Goal: Task Accomplishment & Management: Manage account settings

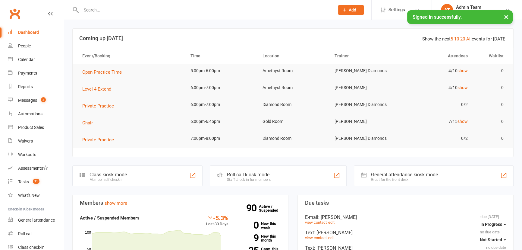
drag, startPoint x: 0, startPoint y: 0, endPoint x: 103, endPoint y: 13, distance: 104.2
click at [103, 13] on input "text" at bounding box center [204, 10] width 251 height 8
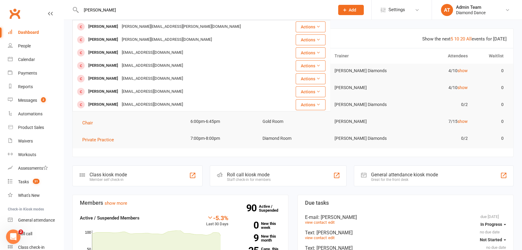
drag, startPoint x: 95, startPoint y: 11, endPoint x: 75, endPoint y: 10, distance: 19.6
click at [75, 10] on div "elise walker Katie Walker Katie.walker@iinet.net.au Actions Alize Walker walker…" at bounding box center [201, 10] width 258 height 20
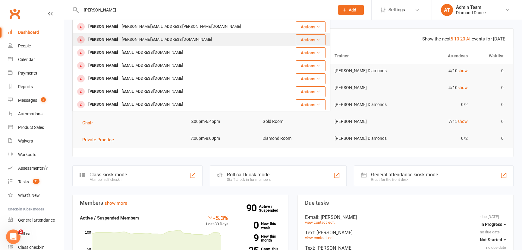
type input "elise walker"
click at [105, 37] on div "Alize Walker" at bounding box center [103, 39] width 33 height 9
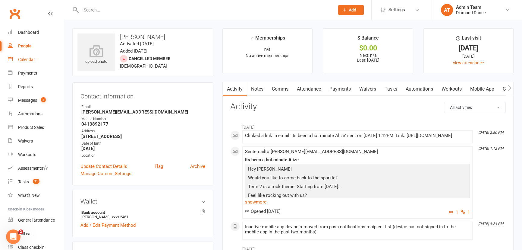
click at [367, 87] on link "Waivers" at bounding box center [367, 89] width 25 height 14
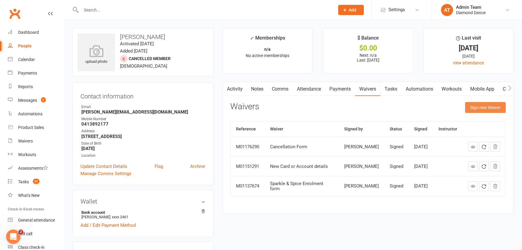
click at [473, 109] on button "Sign new Waiver" at bounding box center [485, 107] width 41 height 11
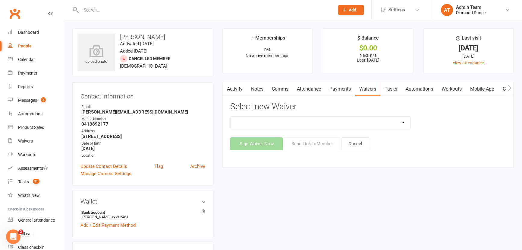
click at [363, 123] on select "Cancellation Form General Waiver and T's & C's New Card or Account details Prac…" at bounding box center [321, 122] width 180 height 12
select select "11508"
click at [231, 116] on select "Cancellation Form General Waiver and T's & C's New Card or Account details Prac…" at bounding box center [321, 122] width 180 height 12
click at [323, 143] on button "Send Link to Member" at bounding box center [312, 143] width 55 height 13
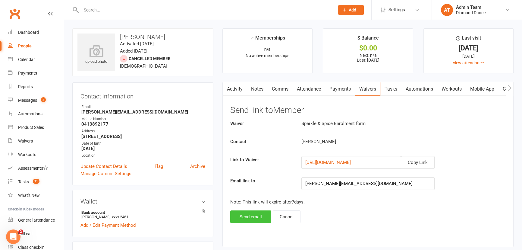
click at [251, 219] on button "Send email" at bounding box center [250, 216] width 41 height 13
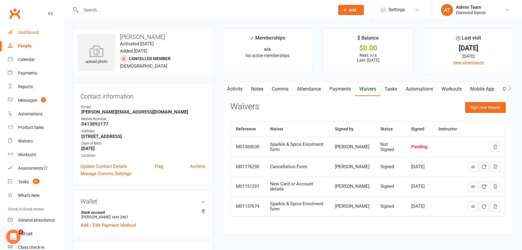
click at [33, 30] on div "Dashboard" at bounding box center [28, 32] width 21 height 5
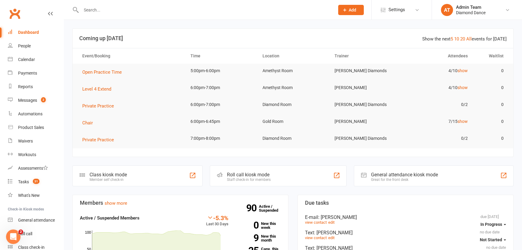
click at [268, 173] on div "Roll call kiosk mode" at bounding box center [249, 175] width 44 height 6
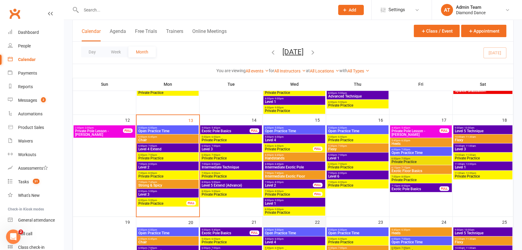
scroll to position [274, 0]
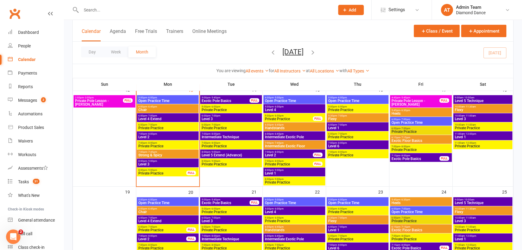
click at [291, 169] on span "8:00pm - 9:00pm" at bounding box center [294, 170] width 59 height 3
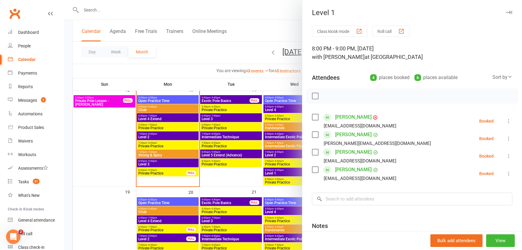
click at [234, 189] on div at bounding box center [293, 125] width 458 height 250
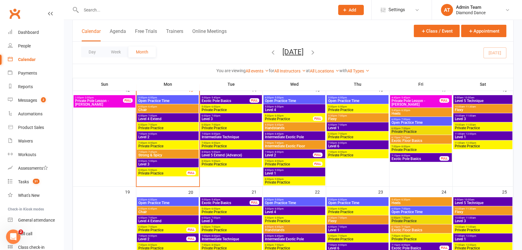
click at [366, 126] on span "Level 1" at bounding box center [357, 128] width 59 height 4
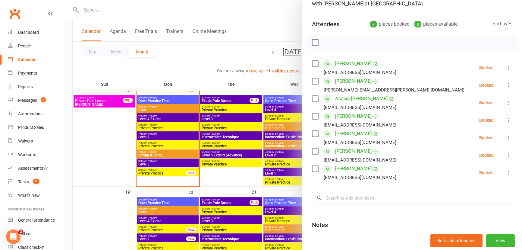
scroll to position [55, 0]
click at [247, 175] on div at bounding box center [293, 125] width 458 height 250
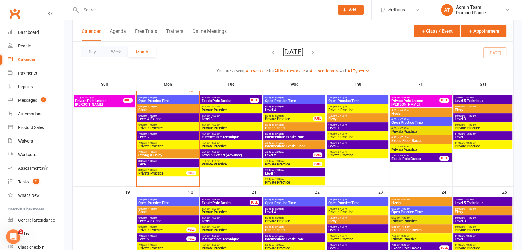
click at [480, 133] on span "11:00am - 12:00pm" at bounding box center [483, 133] width 57 height 3
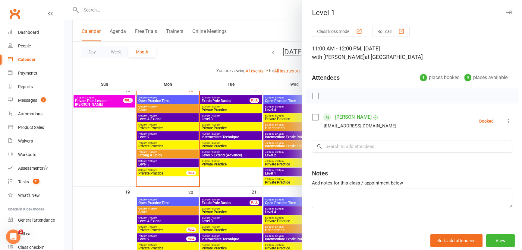
click at [109, 147] on div at bounding box center [293, 125] width 458 height 250
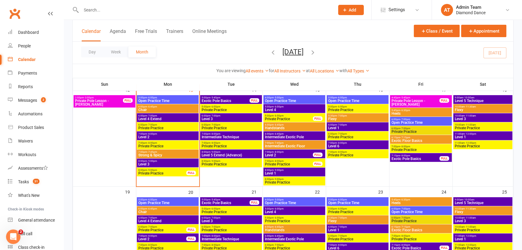
click at [364, 116] on span "5:30pm - 7:00pm" at bounding box center [357, 115] width 59 height 3
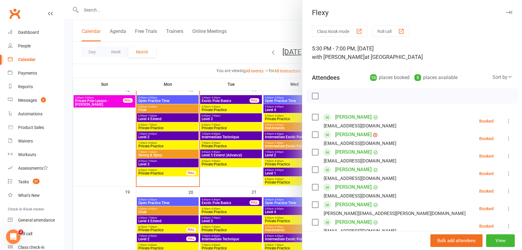
click at [283, 100] on div at bounding box center [293, 125] width 458 height 250
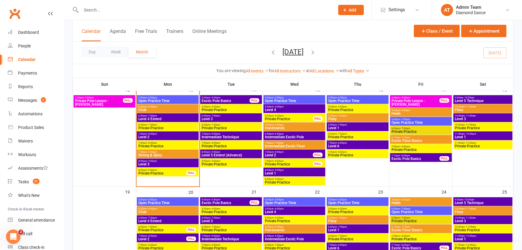
click at [299, 172] on span "Level 1" at bounding box center [294, 173] width 59 height 4
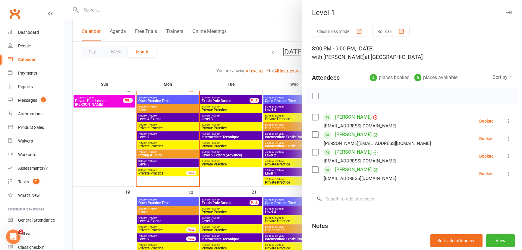
click at [217, 168] on div at bounding box center [293, 125] width 458 height 250
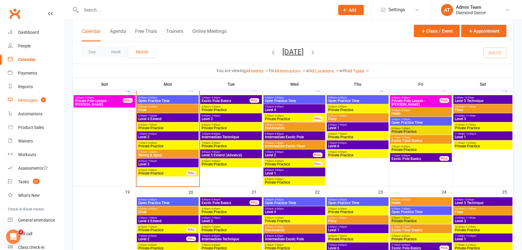
click at [30, 98] on div "Messages" at bounding box center [27, 100] width 19 height 5
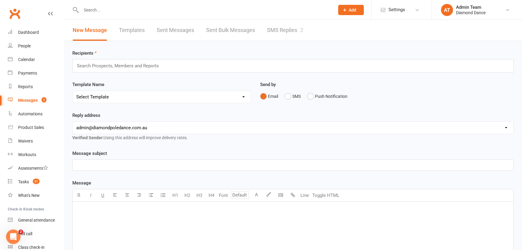
click at [293, 30] on link "SMS Replies 2" at bounding box center [285, 30] width 36 height 21
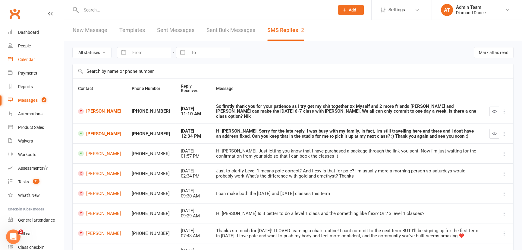
click at [24, 62] on div "Calendar" at bounding box center [26, 59] width 17 height 5
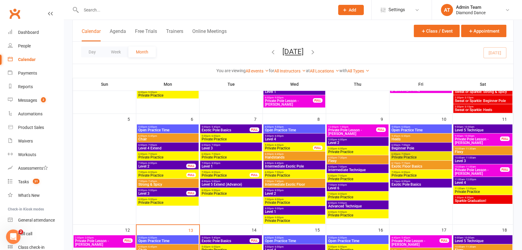
scroll to position [192, 0]
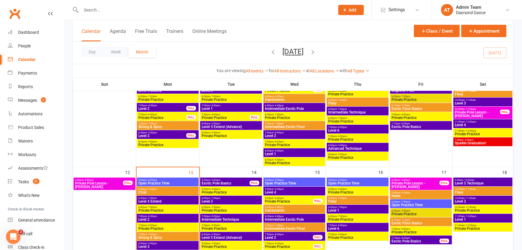
click at [351, 208] on span "Level 1" at bounding box center [357, 210] width 59 height 4
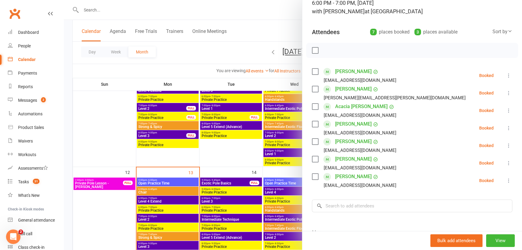
scroll to position [55, 0]
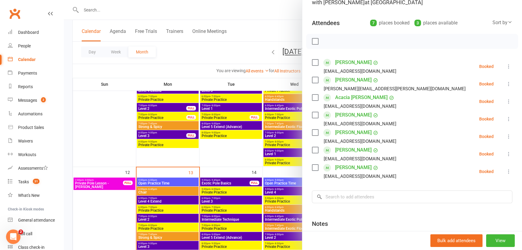
click at [93, 99] on div at bounding box center [293, 125] width 458 height 250
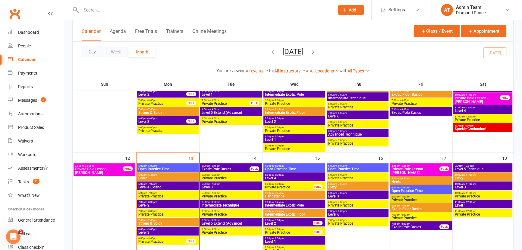
scroll to position [219, 0]
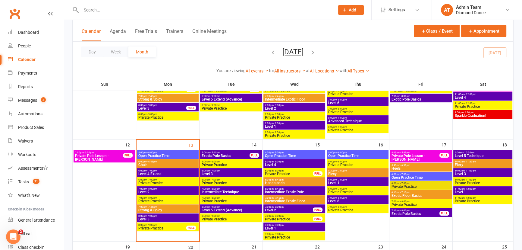
click at [230, 188] on span "7:00pm - 8:00pm" at bounding box center [230, 188] width 59 height 3
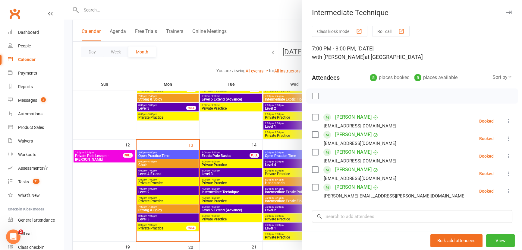
click at [233, 231] on div at bounding box center [293, 125] width 458 height 250
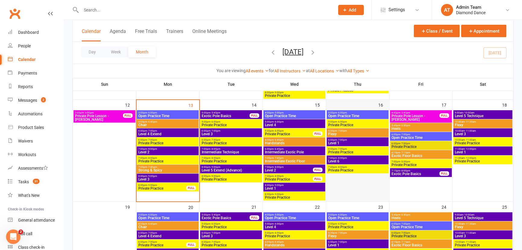
scroll to position [247, 0]
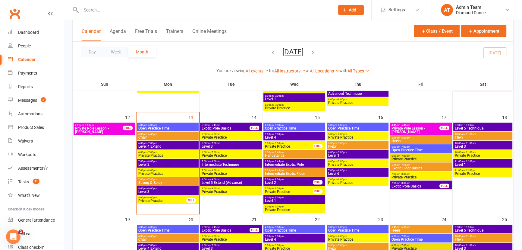
click at [280, 151] on span "- 6:45pm" at bounding box center [279, 152] width 10 height 3
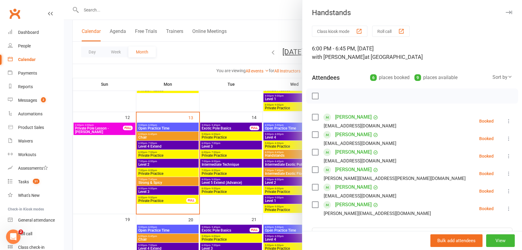
click at [245, 200] on div at bounding box center [293, 125] width 458 height 250
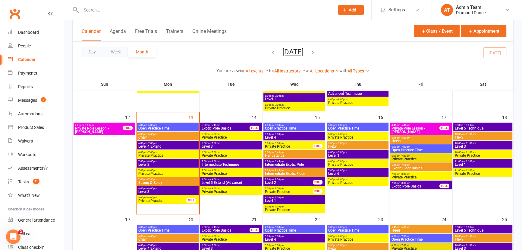
click at [287, 199] on span "Level 1" at bounding box center [294, 201] width 59 height 4
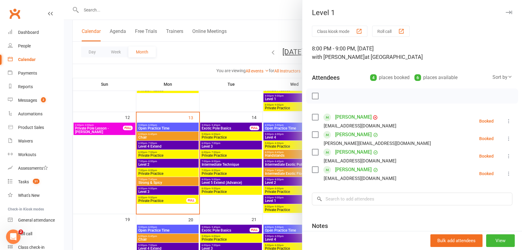
click at [335, 205] on div "Class kiosk mode Roll call 8:00 PM - 9:00 PM, Wednesday, October, 15, 2025 with…" at bounding box center [412, 158] width 220 height 265
click at [332, 197] on input "search" at bounding box center [412, 198] width 200 height 13
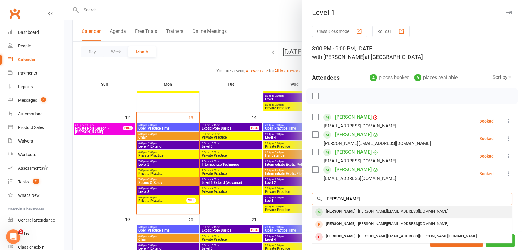
type input "aliz"
click at [336, 210] on div "Alize Walker" at bounding box center [340, 211] width 35 height 9
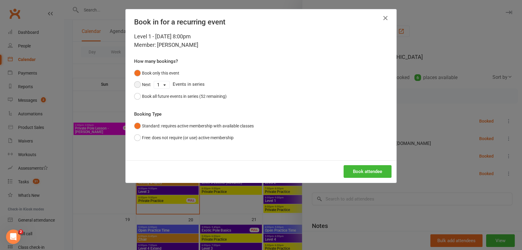
click at [137, 81] on button "Next" at bounding box center [142, 84] width 17 height 11
click at [158, 85] on select "1 2 3 4 5 6 7 8 9 10 11 12 13 14 15 16 17 18 19 20 21 22 23 24 25 26 27 28 29 3…" at bounding box center [161, 84] width 15 height 7
select select "9"
click at [154, 81] on select "1 2 3 4 5 6 7 8 9 10 11 12 13 14 15 16 17 18 19 20 21 22 23 24 25 26 27 28 29 3…" at bounding box center [161, 84] width 15 height 7
click at [362, 171] on button "Book attendee" at bounding box center [368, 171] width 48 height 13
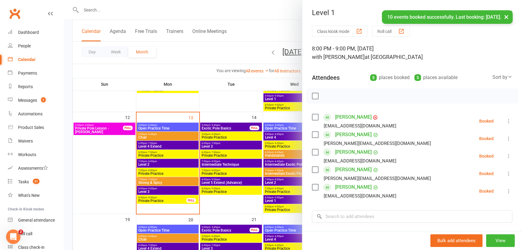
click at [238, 213] on div at bounding box center [293, 125] width 458 height 250
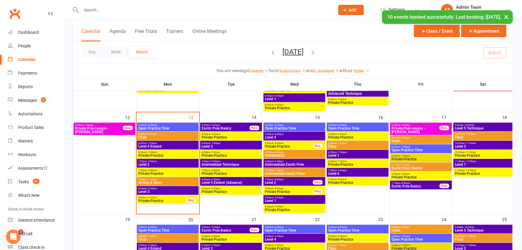
click at [466, 138] on span "Flexy" at bounding box center [483, 137] width 57 height 4
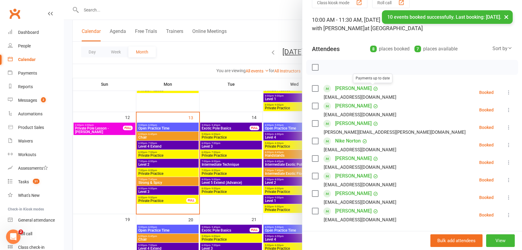
scroll to position [82, 0]
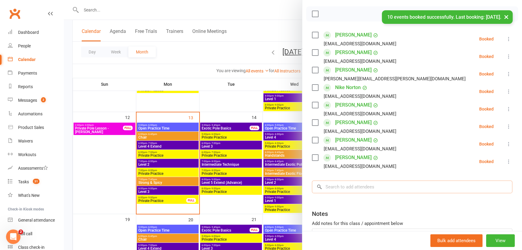
click at [352, 185] on input "search" at bounding box center [412, 186] width 200 height 13
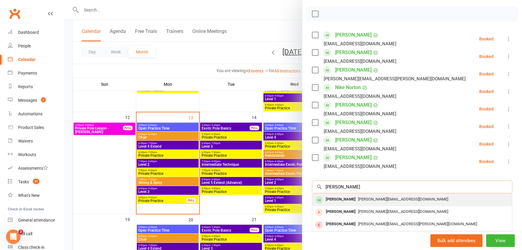
type input "aliz"
click at [329, 196] on div "Alize Walker" at bounding box center [340, 199] width 35 height 9
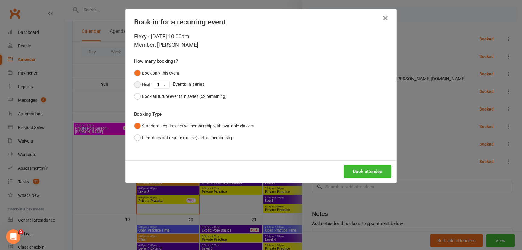
click at [145, 80] on button "Next" at bounding box center [142, 84] width 17 height 11
click at [159, 83] on select "1 2 3 4 5 6 7 8 9 10 11 12 13 14 15 16 17 18 19 20 21 22 23 24 25 26 27 28 29 3…" at bounding box center [161, 84] width 15 height 7
select select "9"
click at [154, 81] on select "1 2 3 4 5 6 7 8 9 10 11 12 13 14 15 16 17 18 19 20 21 22 23 24 25 26 27 28 29 3…" at bounding box center [161, 84] width 15 height 7
click at [369, 168] on button "Book attendee" at bounding box center [368, 171] width 48 height 13
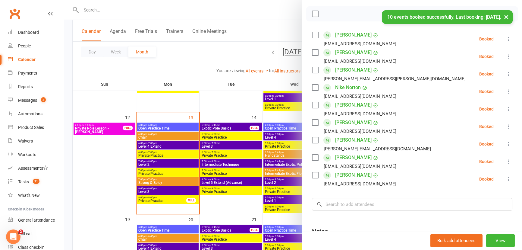
click at [96, 172] on div at bounding box center [293, 125] width 458 height 250
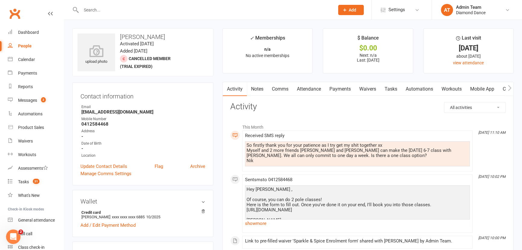
click at [288, 88] on link "Comms" at bounding box center [280, 89] width 25 height 14
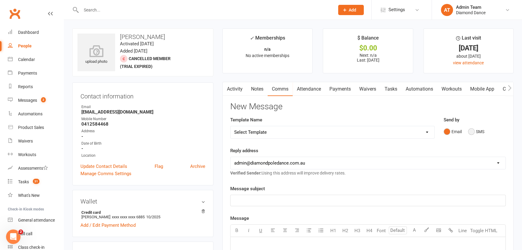
click at [471, 134] on button "SMS" at bounding box center [476, 131] width 16 height 11
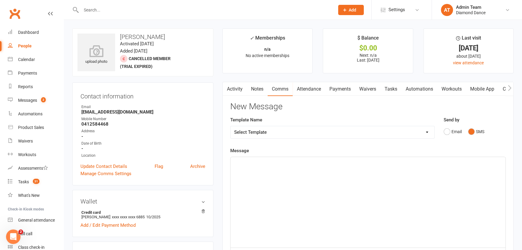
click at [246, 164] on p "﻿" at bounding box center [368, 162] width 268 height 7
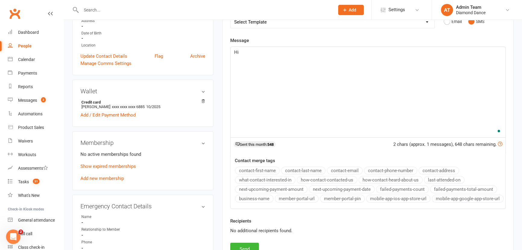
scroll to position [137, 0]
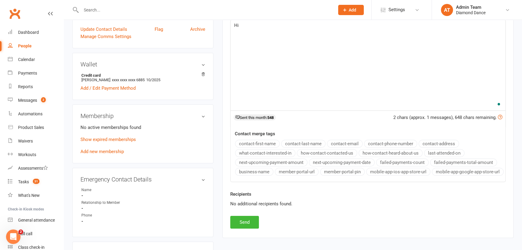
click at [248, 143] on button "contact-first-name" at bounding box center [257, 144] width 45 height 8
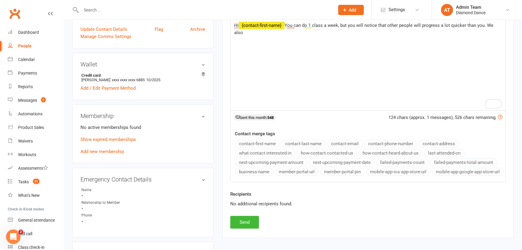
click at [338, 33] on p "Hi ﻿ {contact-first-name} You can do 1 class a week, but you will notice that o…" at bounding box center [368, 29] width 268 height 14
click at [349, 30] on p "Hi ﻿ {contact-first-name} You can do 1 class a week, but you will notice that o…" at bounding box center [368, 29] width 268 height 14
drag, startPoint x: 351, startPoint y: 32, endPoint x: 350, endPoint y: 27, distance: 5.9
click at [350, 27] on p "Hi ﻿ {contact-first-name} You can do 1 class a week, but you will notice that o…" at bounding box center [368, 29] width 268 height 14
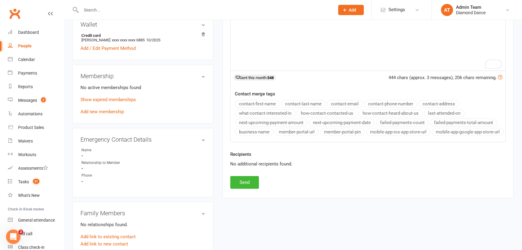
scroll to position [192, 0]
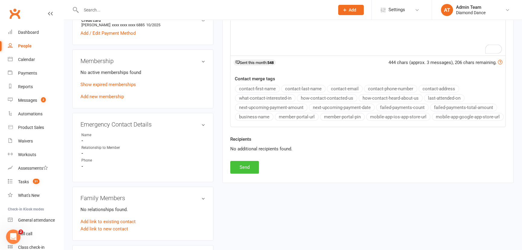
click at [251, 173] on button "Send" at bounding box center [244, 167] width 29 height 13
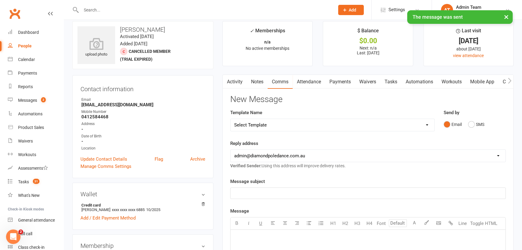
scroll to position [0, 0]
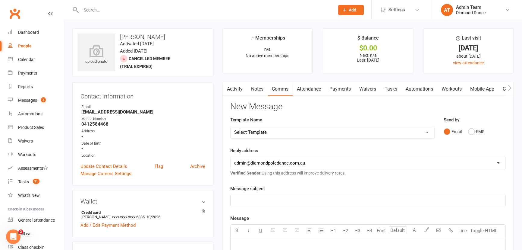
click at [127, 12] on input "text" at bounding box center [204, 10] width 251 height 8
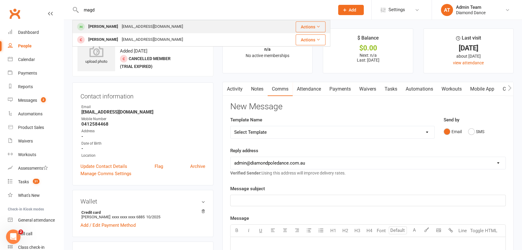
type input "magd"
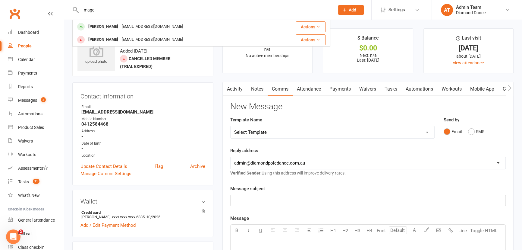
click at [106, 23] on div "[PERSON_NAME]" at bounding box center [103, 26] width 33 height 9
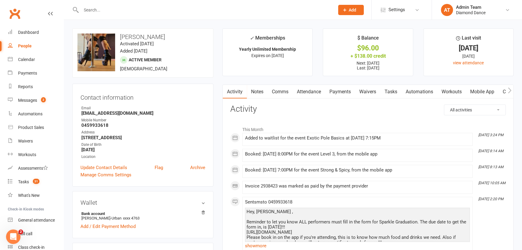
click at [345, 91] on link "Payments" at bounding box center [340, 92] width 30 height 14
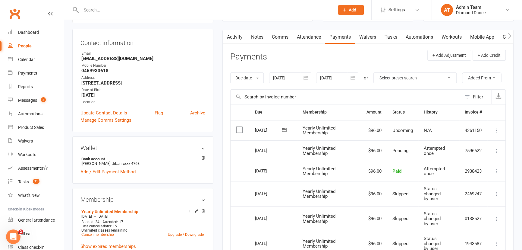
scroll to position [82, 0]
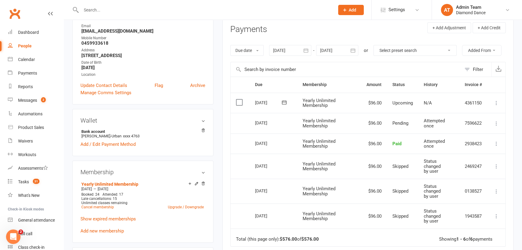
click at [496, 101] on icon at bounding box center [496, 103] width 6 height 6
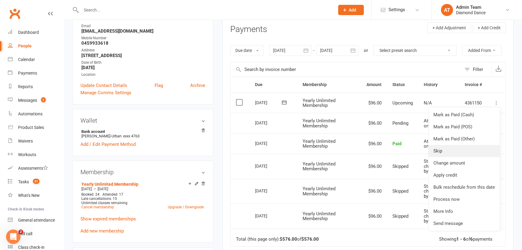
click at [451, 149] on link "Skip" at bounding box center [464, 151] width 71 height 12
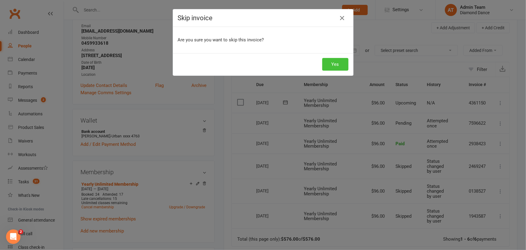
click at [335, 66] on button "Yes" at bounding box center [335, 64] width 26 height 13
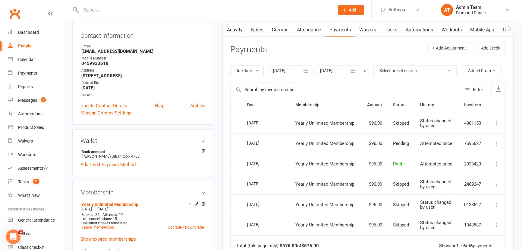
scroll to position [55, 0]
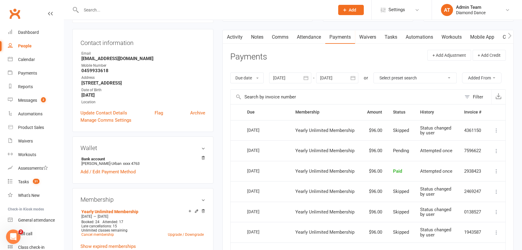
click at [301, 78] on button "button" at bounding box center [306, 77] width 11 height 11
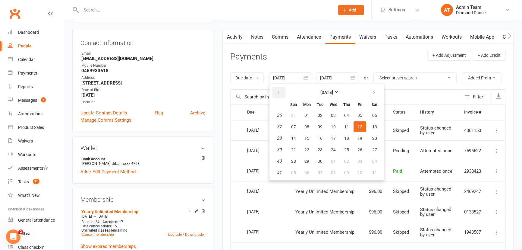
click at [278, 92] on icon "button" at bounding box center [278, 92] width 4 height 5
click at [363, 115] on button "01" at bounding box center [360, 115] width 13 height 11
type input "01 Aug 2025"
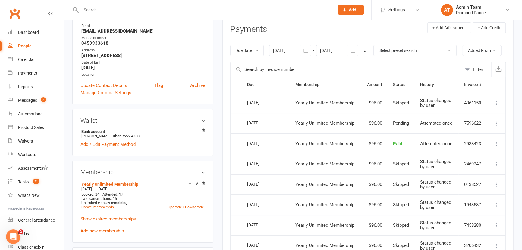
scroll to position [274, 0]
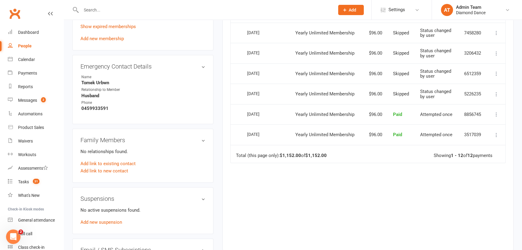
click at [344, 201] on div "Due Contact Membership Amount Status History Invoice # Select this 20 Oct 2025 …" at bounding box center [368, 63] width 276 height 356
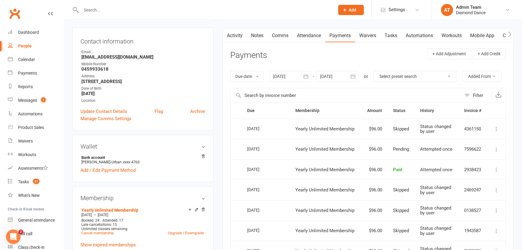
scroll to position [0, 0]
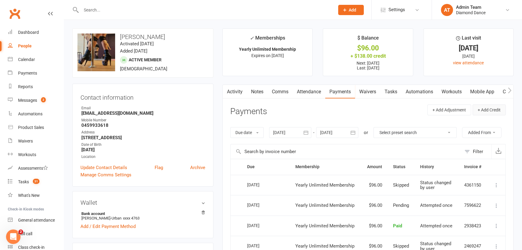
click at [494, 109] on button "+ Add Credit" at bounding box center [489, 109] width 33 height 11
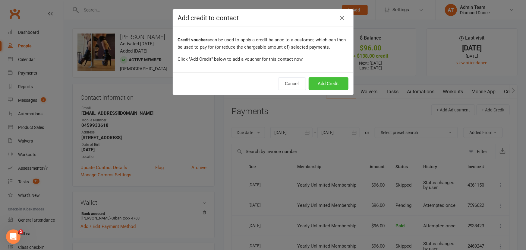
click at [330, 81] on button "Add Credit" at bounding box center [329, 83] width 40 height 13
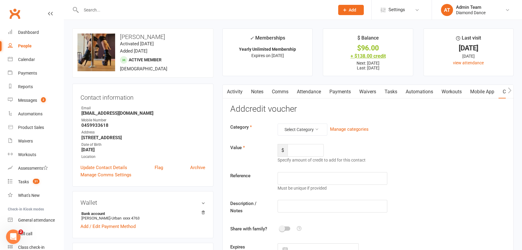
click at [359, 55] on div "+ $138.00 credit" at bounding box center [368, 56] width 79 height 6
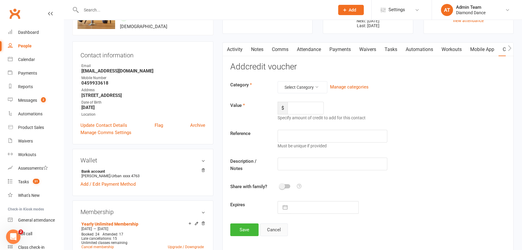
scroll to position [55, 0]
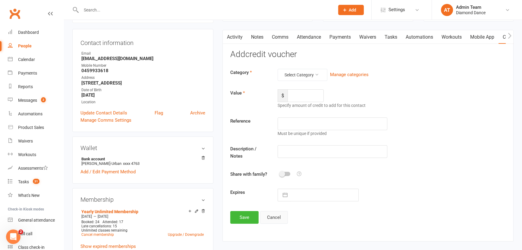
click at [275, 216] on button "Cancel" at bounding box center [274, 217] width 28 height 13
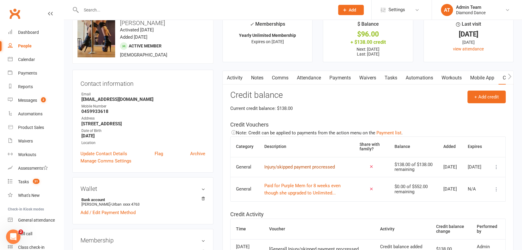
scroll to position [0, 0]
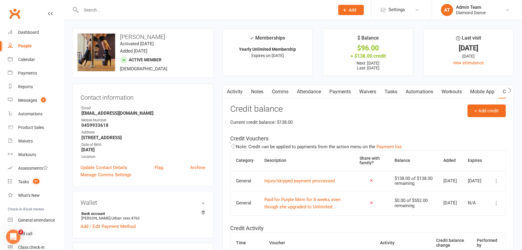
click at [143, 9] on input "text" at bounding box center [204, 10] width 251 height 8
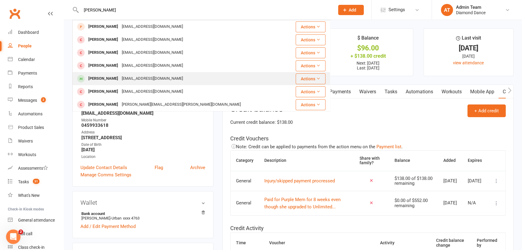
type input "kate"
click at [133, 77] on div "kogilvie_67@hotmail.com" at bounding box center [152, 78] width 65 height 9
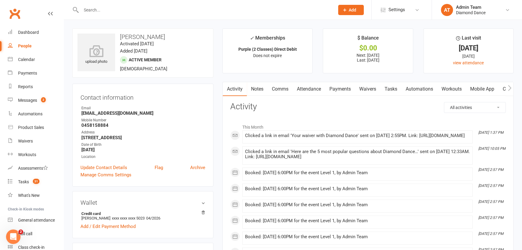
click at [425, 87] on link "Automations" at bounding box center [420, 89] width 36 height 14
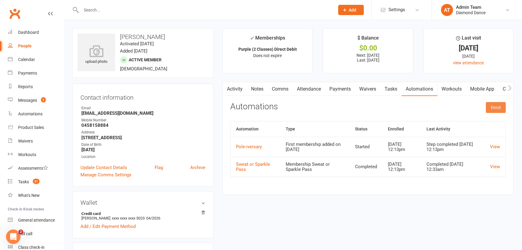
click at [495, 103] on button "Enrol" at bounding box center [496, 107] width 20 height 11
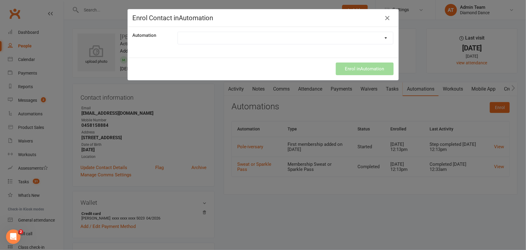
click at [359, 38] on select "Cancelled Students Class Pack Expiry Reminder First class - upsell Happy Birthd…" at bounding box center [286, 38] width 216 height 12
click at [178, 32] on select "Cancelled Students Class Pack Expiry Reminder First class - upsell Happy Birthd…" at bounding box center [286, 38] width 216 height 12
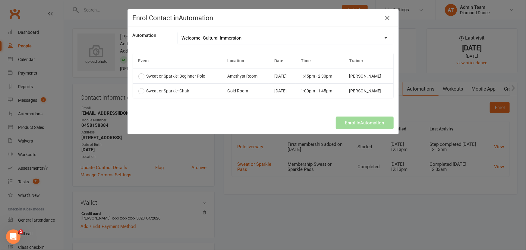
click at [301, 37] on select "Cancelled Students Class Pack Expiry Reminder First class - upsell Happy Birthd…" at bounding box center [286, 38] width 216 height 12
select select "4711"
click at [178, 32] on select "Cancelled Students Class Pack Expiry Reminder First class - upsell Happy Birthd…" at bounding box center [286, 38] width 216 height 12
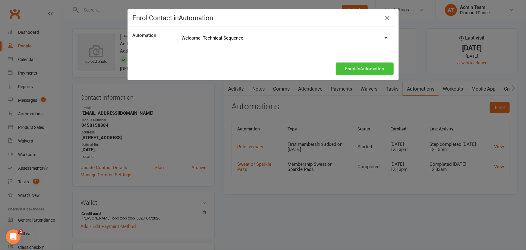
click at [355, 67] on button "Enrol in Automation" at bounding box center [365, 68] width 58 height 13
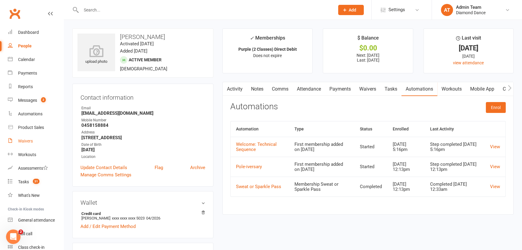
click at [24, 138] on div "Waivers" at bounding box center [25, 140] width 15 height 5
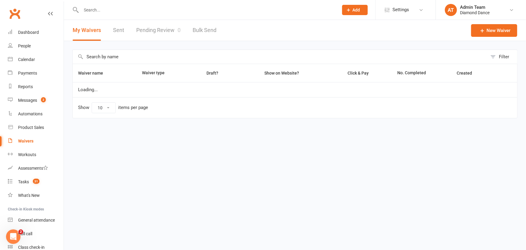
select select "100"
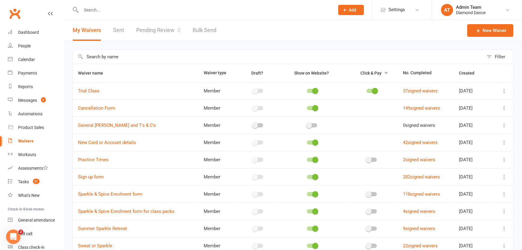
click at [145, 30] on link "Pending Review 0" at bounding box center [158, 30] width 44 height 21
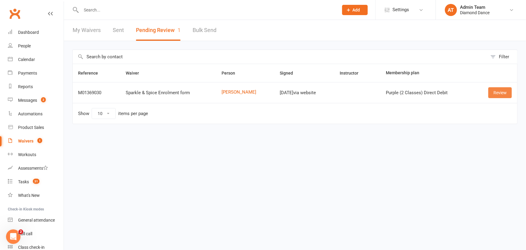
click at [496, 95] on link "Review" at bounding box center [500, 92] width 24 height 11
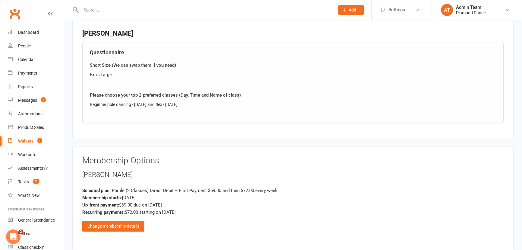
scroll to position [411, 0]
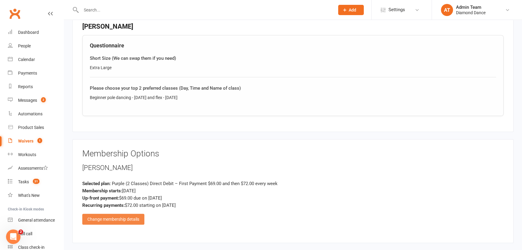
click at [125, 216] on div "Change membership details" at bounding box center [113, 218] width 62 height 11
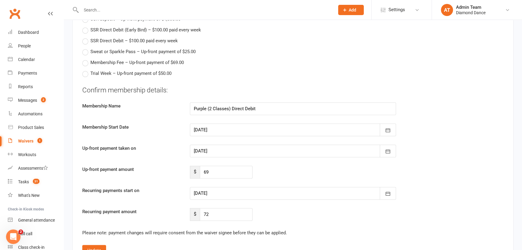
scroll to position [904, 0]
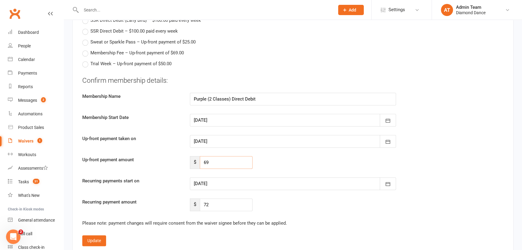
drag, startPoint x: 211, startPoint y: 159, endPoint x: 199, endPoint y: 161, distance: 11.9
click at [201, 162] on input "69" at bounding box center [226, 162] width 53 height 13
type input "0"
click at [170, 157] on label "Up-front payment amount" at bounding box center [132, 159] width 108 height 7
click at [203, 184] on div at bounding box center [293, 183] width 206 height 13
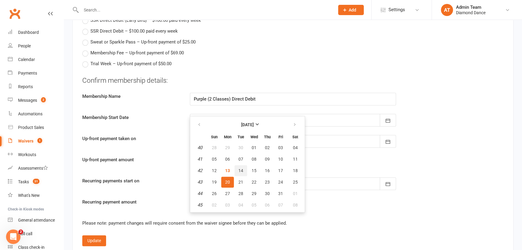
click at [241, 169] on span "14" at bounding box center [240, 170] width 5 height 5
type input "14 Oct 2025"
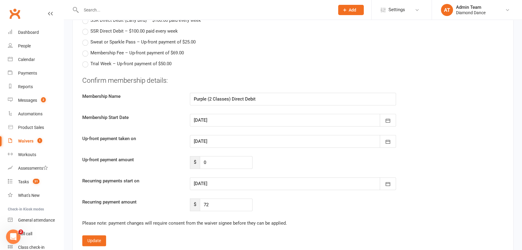
scroll to position [959, 0]
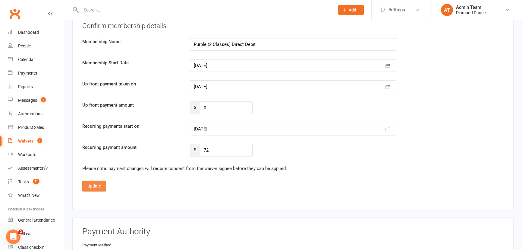
click at [95, 181] on button "Update" at bounding box center [94, 185] width 24 height 11
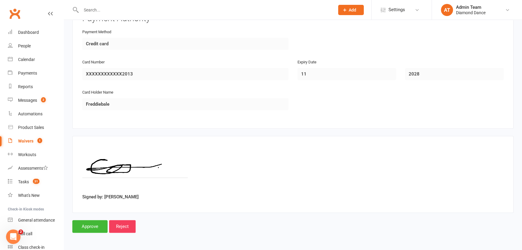
scroll to position [655, 0]
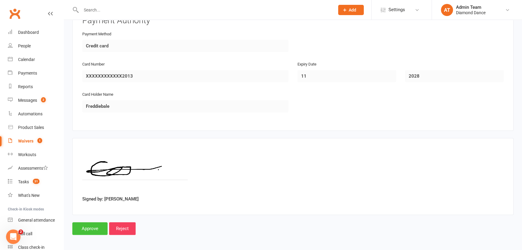
click at [92, 228] on input "Approve" at bounding box center [89, 228] width 35 height 13
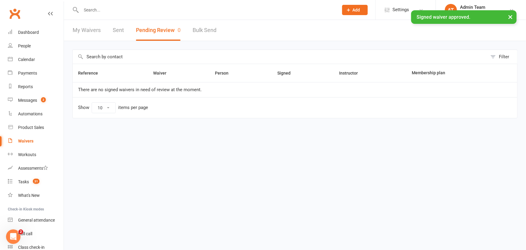
click at [107, 10] on div "× Signed waiver approved." at bounding box center [259, 10] width 518 height 0
click at [102, 9] on input "text" at bounding box center [206, 10] width 255 height 8
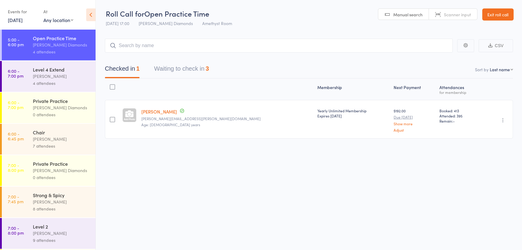
click at [182, 70] on button "Waiting to check in 3" at bounding box center [181, 70] width 55 height 16
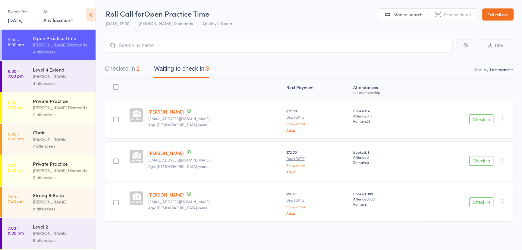
click at [115, 116] on div at bounding box center [116, 119] width 22 height 39
click at [116, 119] on div at bounding box center [115, 119] width 5 height 5
click at [115, 118] on input "checkbox" at bounding box center [115, 118] width 0 height 0
click at [117, 160] on div at bounding box center [115, 160] width 5 height 5
click at [115, 159] on input "checkbox" at bounding box center [115, 159] width 0 height 0
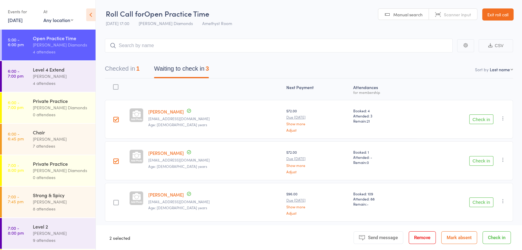
click at [494, 239] on button "Check in" at bounding box center [497, 237] width 28 height 13
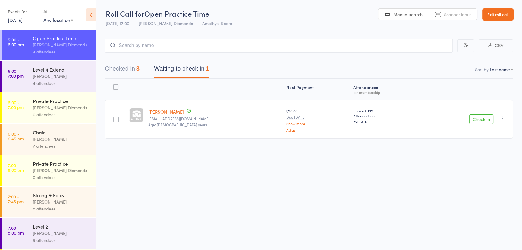
click at [40, 73] on div "[PERSON_NAME]" at bounding box center [62, 76] width 58 height 7
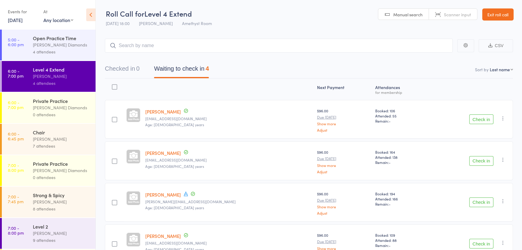
click at [65, 39] on div "Open Practice Time" at bounding box center [62, 38] width 58 height 7
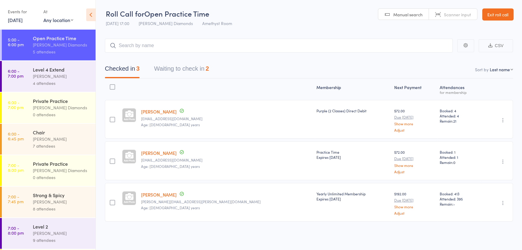
click at [187, 67] on button "Waiting to check in 2" at bounding box center [181, 70] width 55 height 16
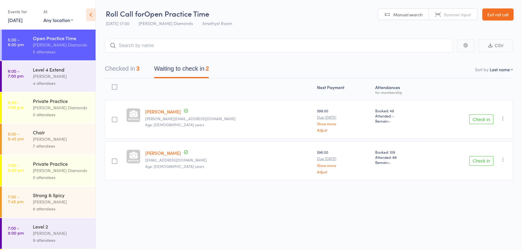
click at [115, 87] on div at bounding box center [114, 86] width 5 height 5
click at [113, 85] on input "checkbox" at bounding box center [113, 85] width 0 height 0
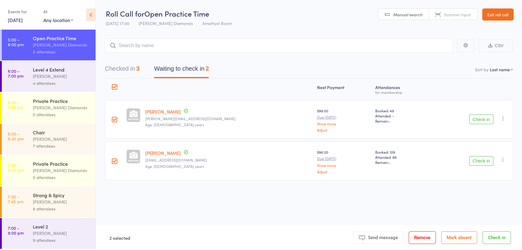
click at [492, 240] on button "Check in" at bounding box center [497, 237] width 28 height 13
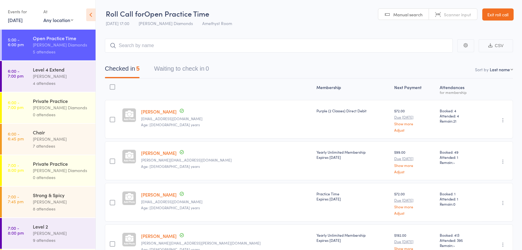
click at [72, 69] on div "Level 4 Extend" at bounding box center [62, 69] width 58 height 7
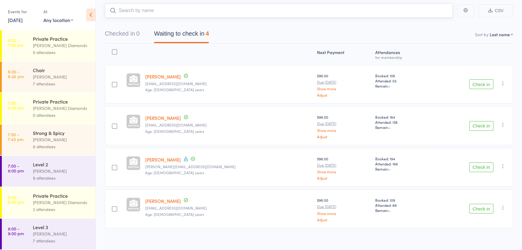
scroll to position [39, 0]
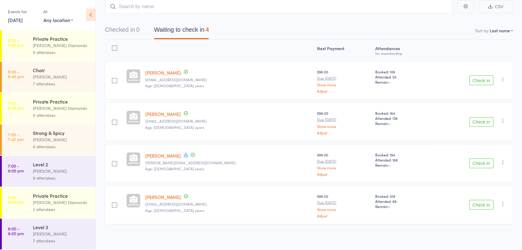
click at [60, 136] on div "Erika Kapernick" at bounding box center [62, 139] width 58 height 7
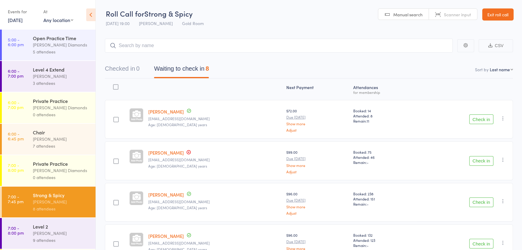
click at [509, 17] on link "Exit roll call" at bounding box center [497, 14] width 31 height 12
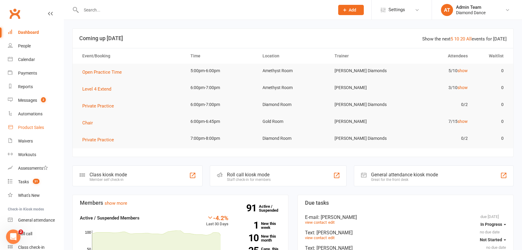
click at [29, 128] on div "Product Sales" at bounding box center [31, 127] width 26 height 5
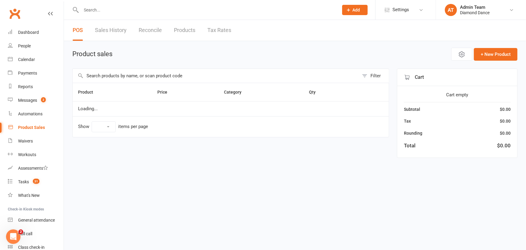
select select "100"
click at [146, 77] on input "text" at bounding box center [216, 76] width 286 height 14
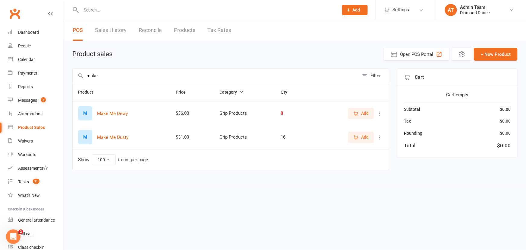
type input "make"
click at [356, 135] on icon "button" at bounding box center [355, 136] width 5 height 5
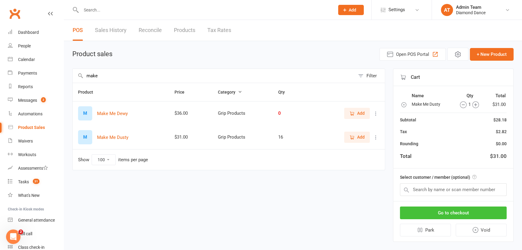
click at [442, 212] on button "Go to checkout" at bounding box center [453, 212] width 107 height 13
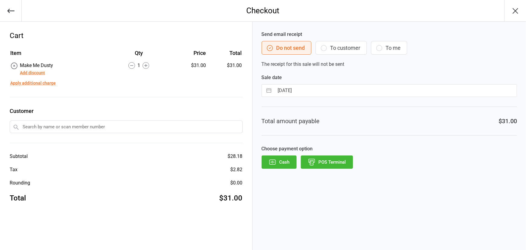
click at [100, 126] on input "text" at bounding box center [126, 126] width 233 height 13
type input "[PERSON_NAME]"
click at [72, 122] on input "text" at bounding box center [126, 126] width 233 height 13
type input "[PERSON_NAME]"
click at [53, 127] on input "text" at bounding box center [126, 126] width 233 height 13
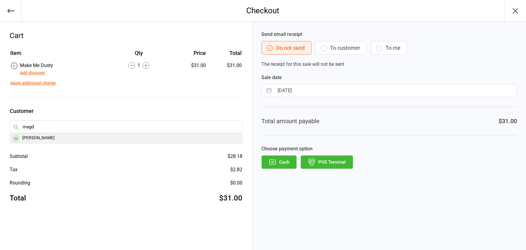
type input "magd"
click at [512, 17] on button "button" at bounding box center [515, 10] width 22 height 21
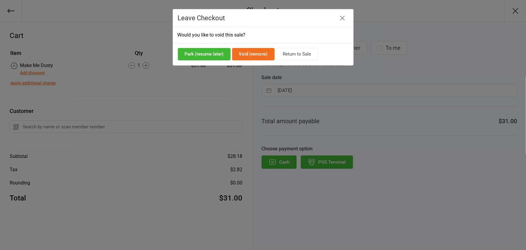
click at [247, 56] on button "Void (remove)" at bounding box center [253, 54] width 43 height 12
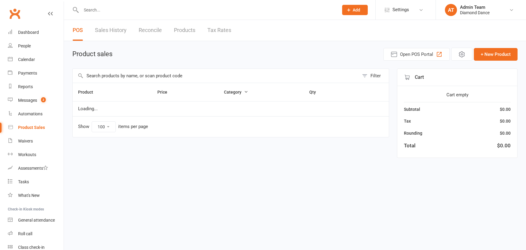
select select "100"
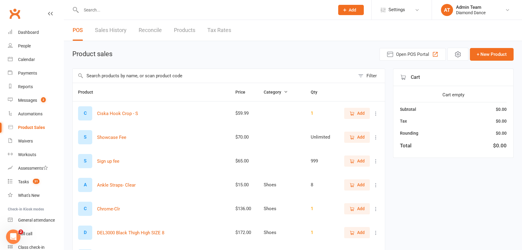
click at [127, 76] on input "text" at bounding box center [214, 76] width 282 height 14
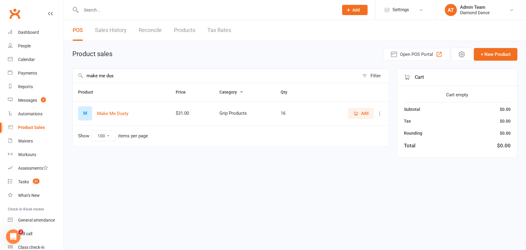
type input "make me dus"
click at [362, 116] on span "Add" at bounding box center [365, 113] width 8 height 7
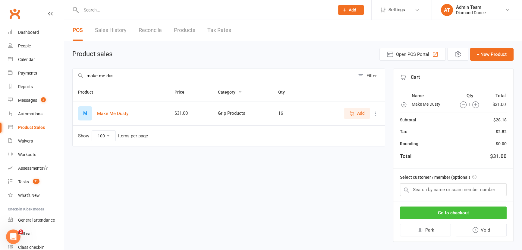
click at [458, 211] on button "Go to checkout" at bounding box center [453, 212] width 107 height 13
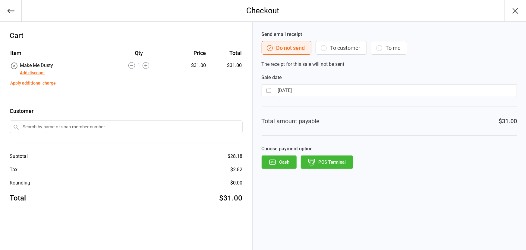
click at [114, 130] on input "text" at bounding box center [126, 126] width 233 height 13
type input "madga"
drag, startPoint x: 40, startPoint y: 128, endPoint x: 32, endPoint y: 128, distance: 8.4
click at [32, 128] on input "text" at bounding box center [126, 126] width 233 height 13
click at [35, 127] on input "text" at bounding box center [126, 126] width 233 height 13
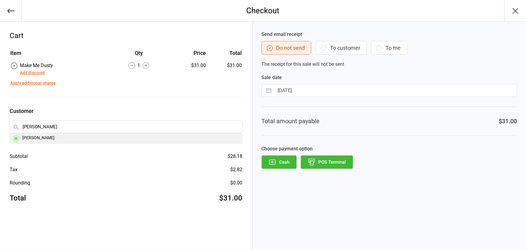
type input "[PERSON_NAME]"
click at [18, 137] on span at bounding box center [16, 138] width 8 height 8
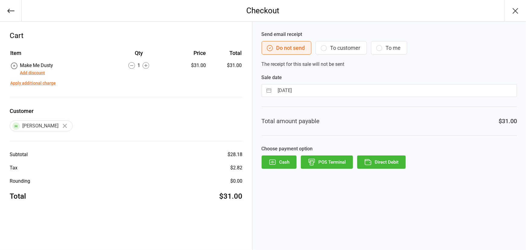
click at [326, 159] on button "POS Terminal" at bounding box center [327, 161] width 52 height 13
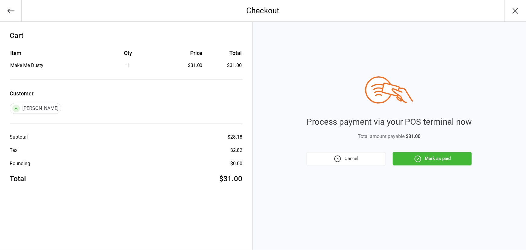
click at [426, 157] on button "Mark as paid" at bounding box center [432, 158] width 79 height 13
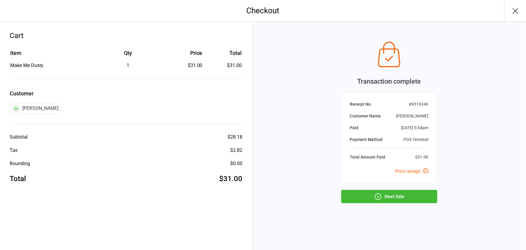
click at [393, 199] on button "Next Sale" at bounding box center [389, 196] width 96 height 13
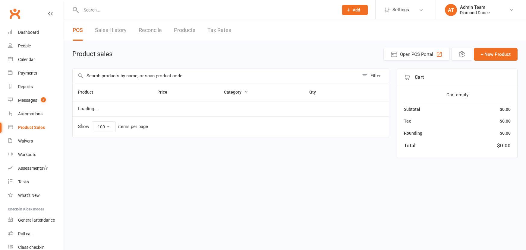
select select "100"
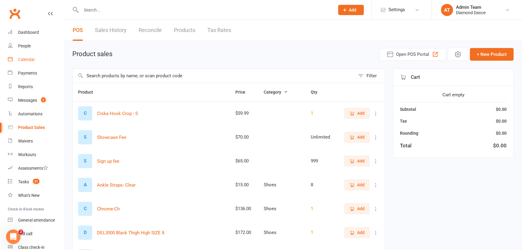
click at [37, 57] on link "Calendar" at bounding box center [36, 60] width 56 height 14
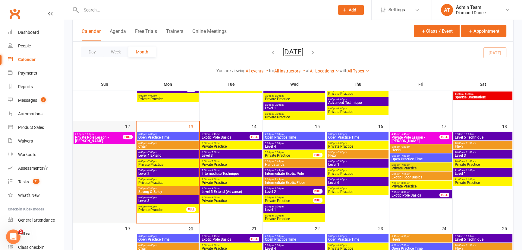
scroll to position [247, 0]
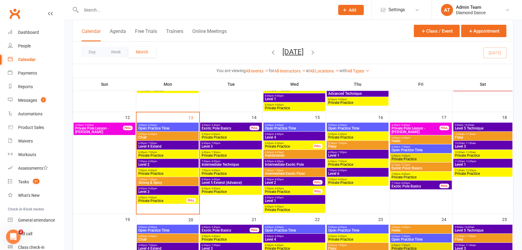
click at [154, 134] on span "- 6:45pm" at bounding box center [152, 134] width 10 height 3
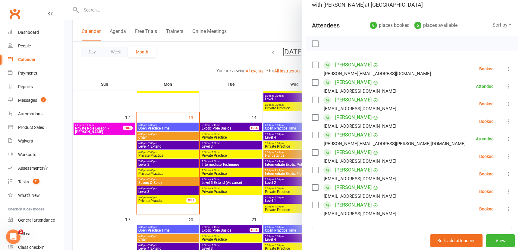
scroll to position [55, 0]
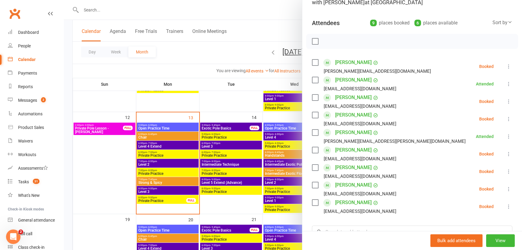
click at [315, 200] on label at bounding box center [315, 202] width 6 height 6
click at [315, 182] on label at bounding box center [315, 185] width 6 height 6
click at [326, 39] on icon "button" at bounding box center [328, 41] width 7 height 7
click at [315, 184] on label at bounding box center [315, 185] width 6 height 6
click at [312, 206] on div "[PERSON_NAME] [EMAIL_ADDRESS][DOMAIN_NAME]" at bounding box center [355, 205] width 87 height 17
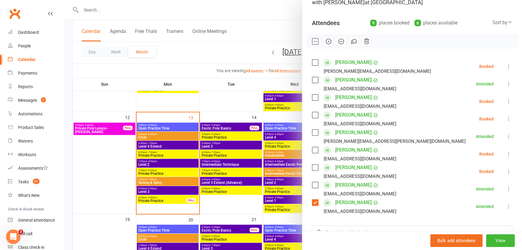
click at [312, 203] on label at bounding box center [315, 202] width 6 height 6
click at [315, 148] on label at bounding box center [315, 150] width 6 height 6
click at [325, 40] on icon "button" at bounding box center [328, 41] width 7 height 7
click at [313, 150] on label at bounding box center [315, 150] width 6 height 6
click at [313, 61] on label at bounding box center [315, 62] width 6 height 6
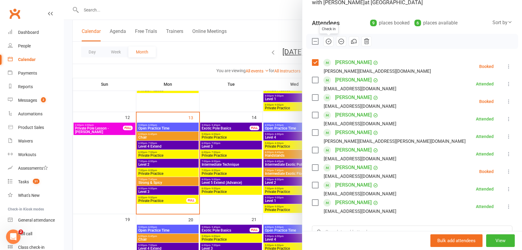
click at [325, 40] on icon "button" at bounding box center [328, 41] width 7 height 7
click at [312, 63] on label at bounding box center [315, 62] width 6 height 6
click at [237, 111] on div at bounding box center [293, 125] width 458 height 250
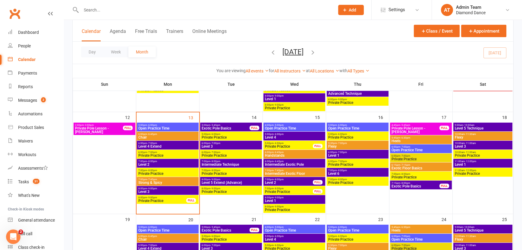
click at [175, 135] on span "Chair" at bounding box center [167, 137] width 59 height 4
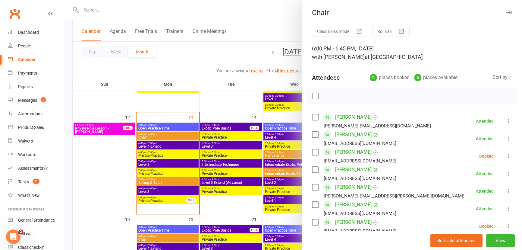
click at [113, 172] on div at bounding box center [293, 125] width 458 height 250
